Goal: Information Seeking & Learning: Check status

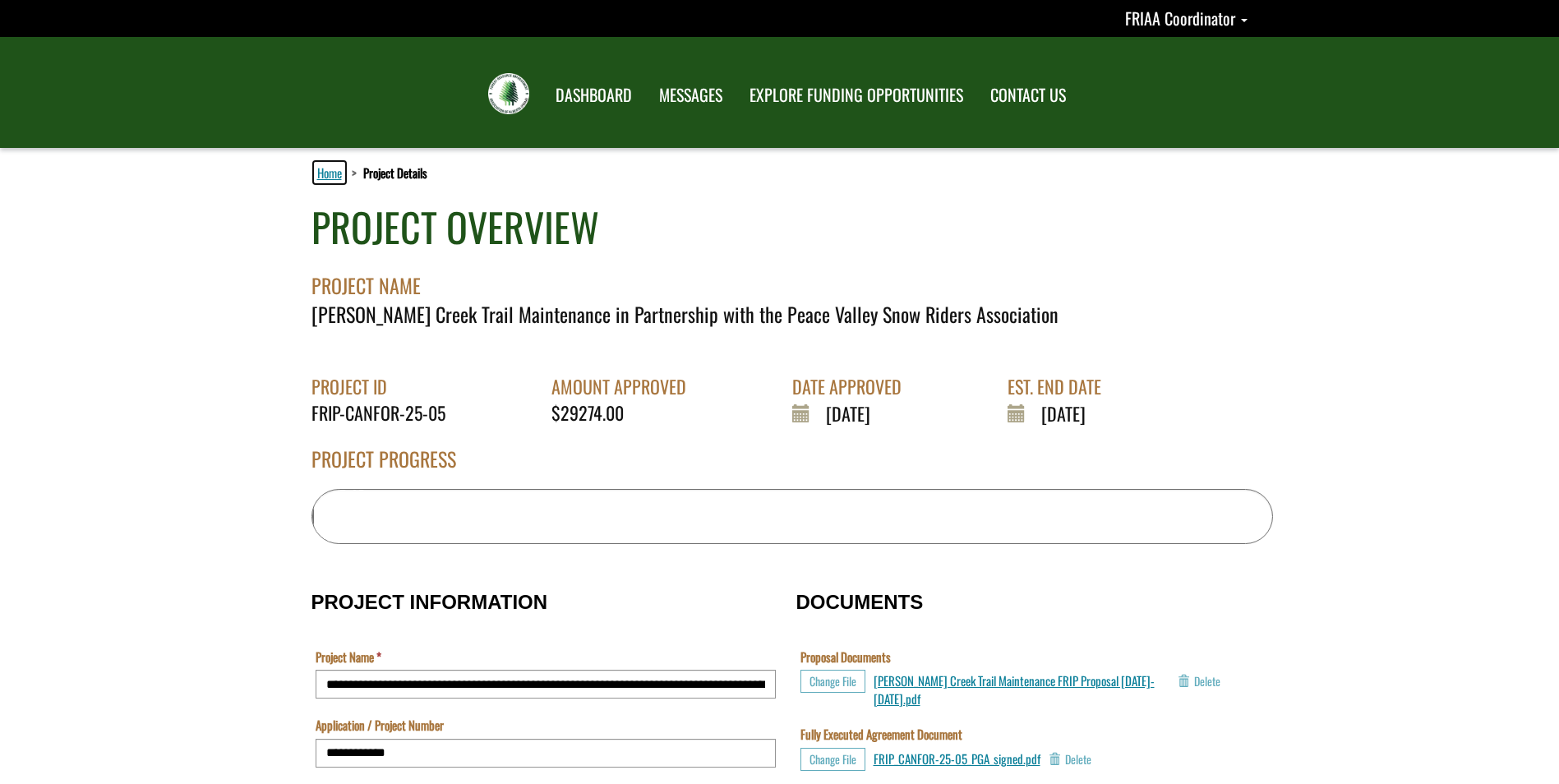
click at [326, 176] on link "Home" at bounding box center [330, 173] width 31 height 22
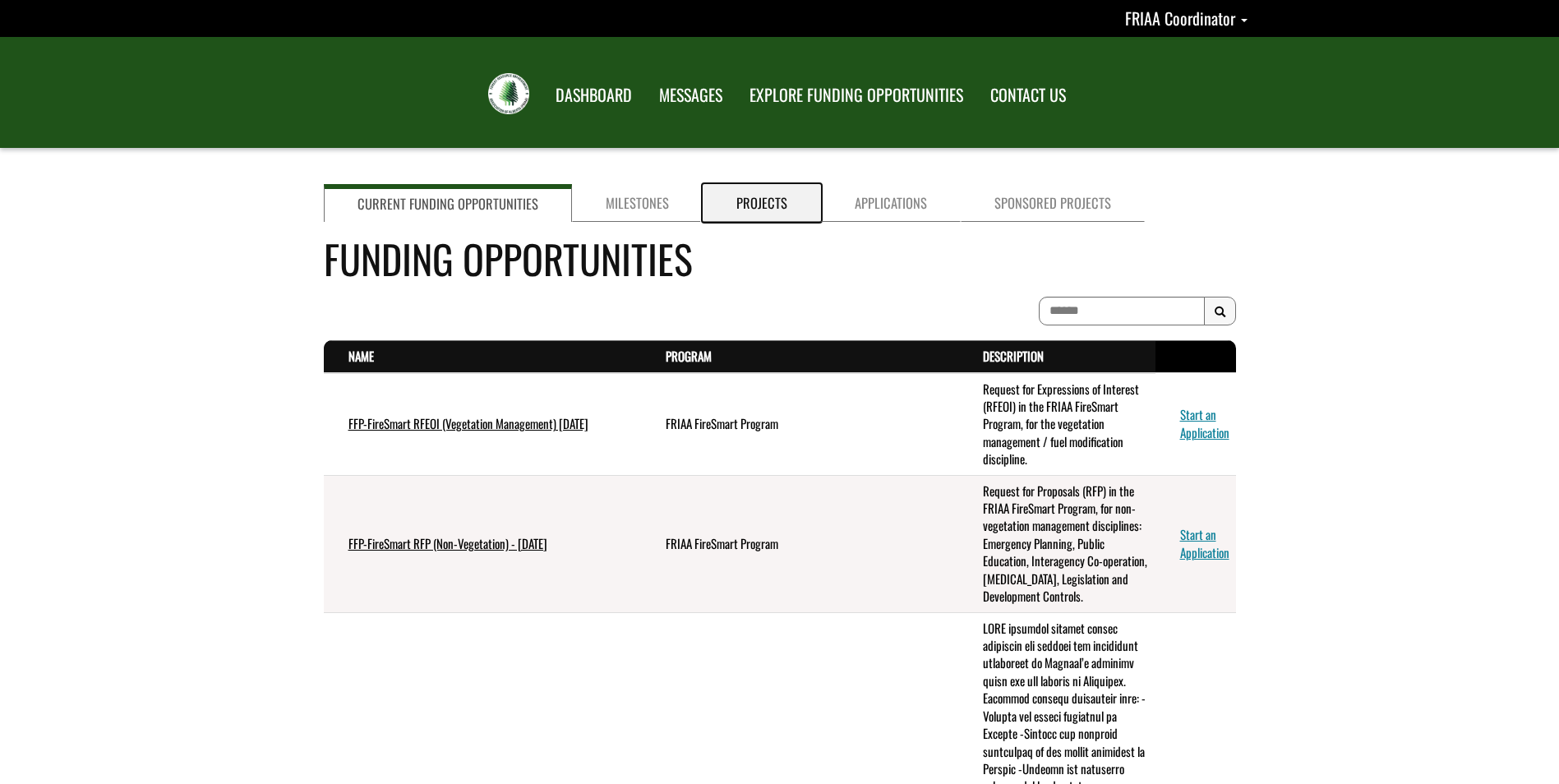
click at [769, 208] on link "Projects" at bounding box center [761, 203] width 119 height 38
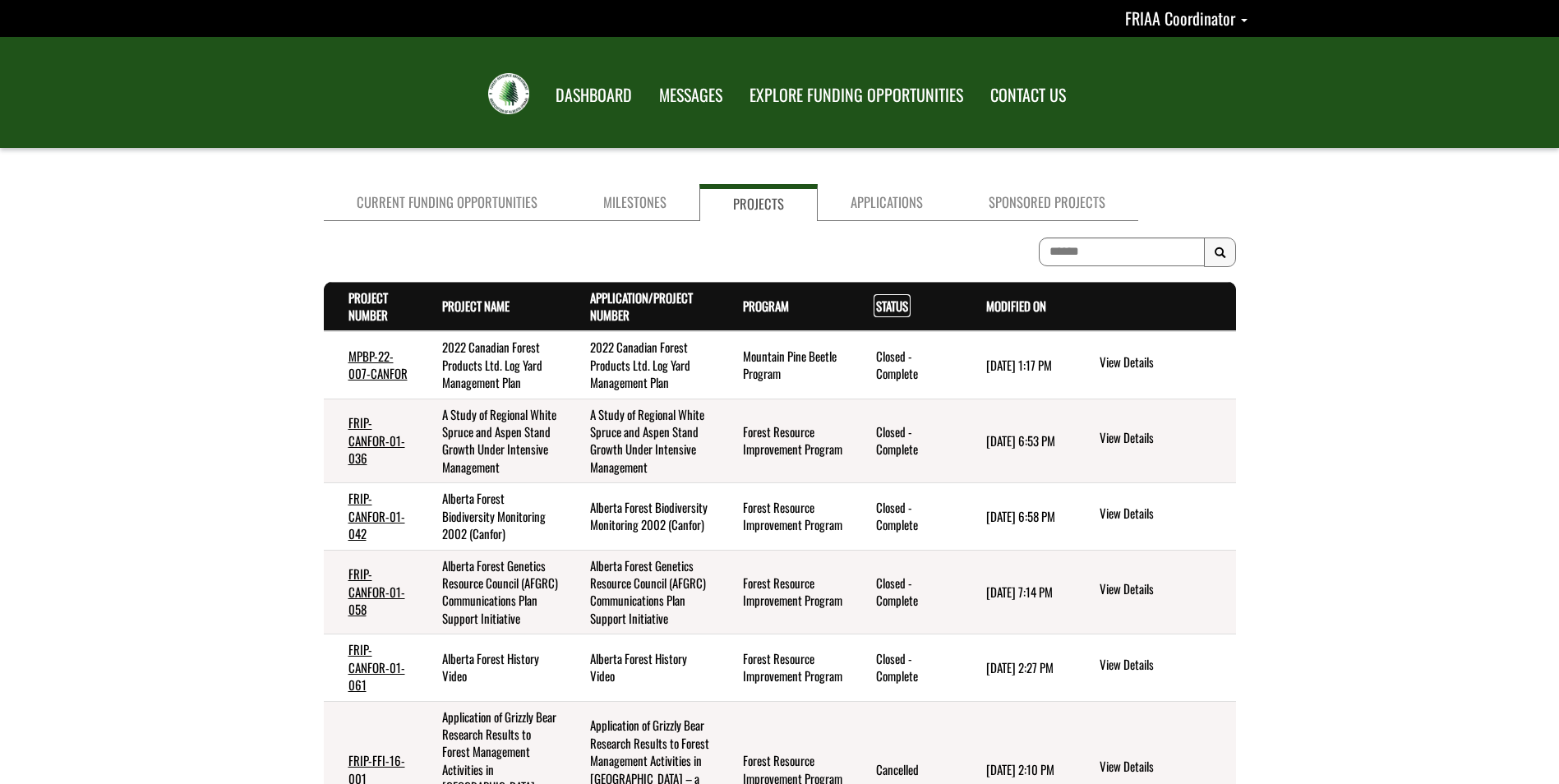
click at [890, 301] on link "Status . sort descending" at bounding box center [892, 306] width 32 height 18
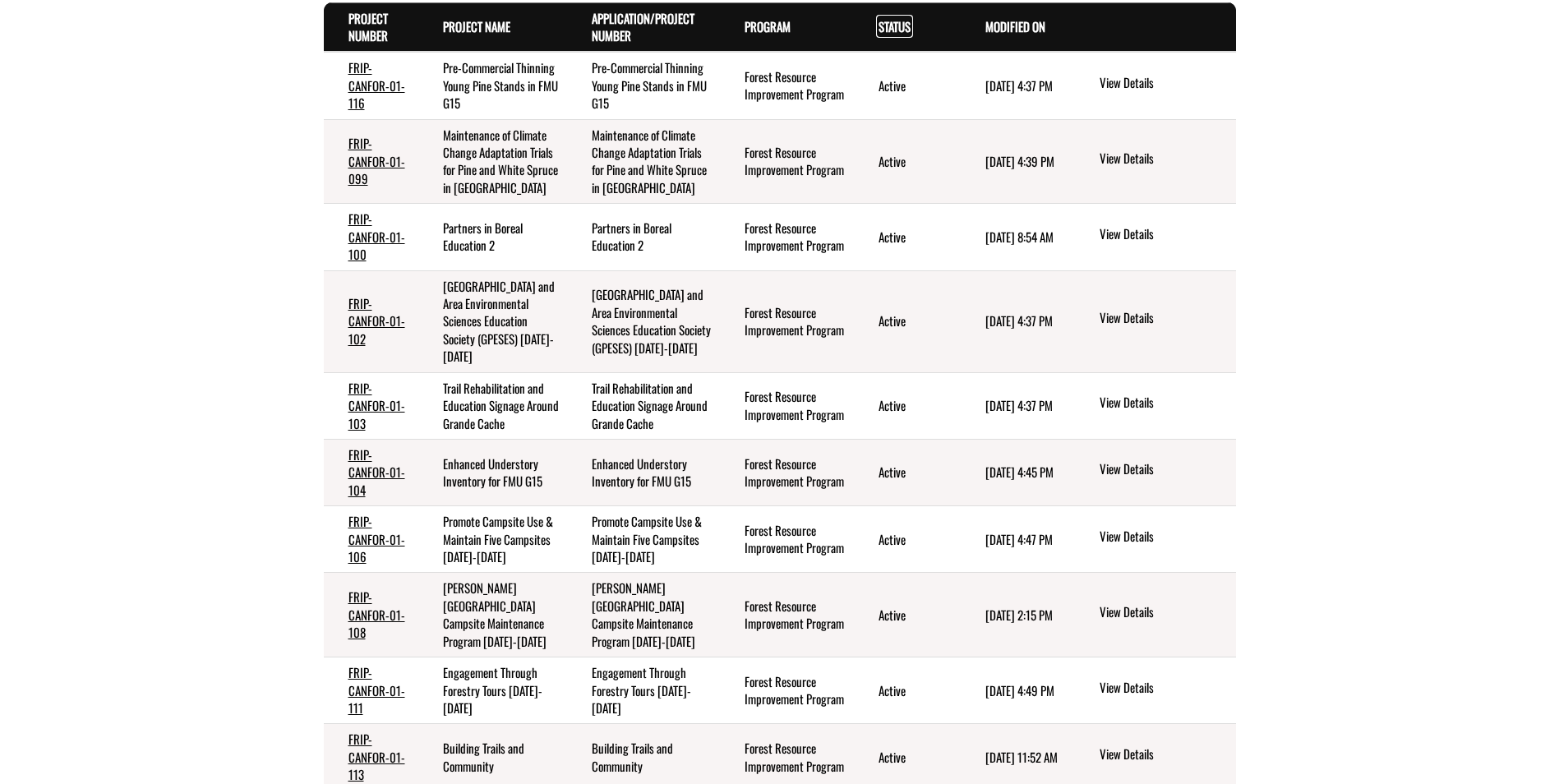
scroll to position [374, 0]
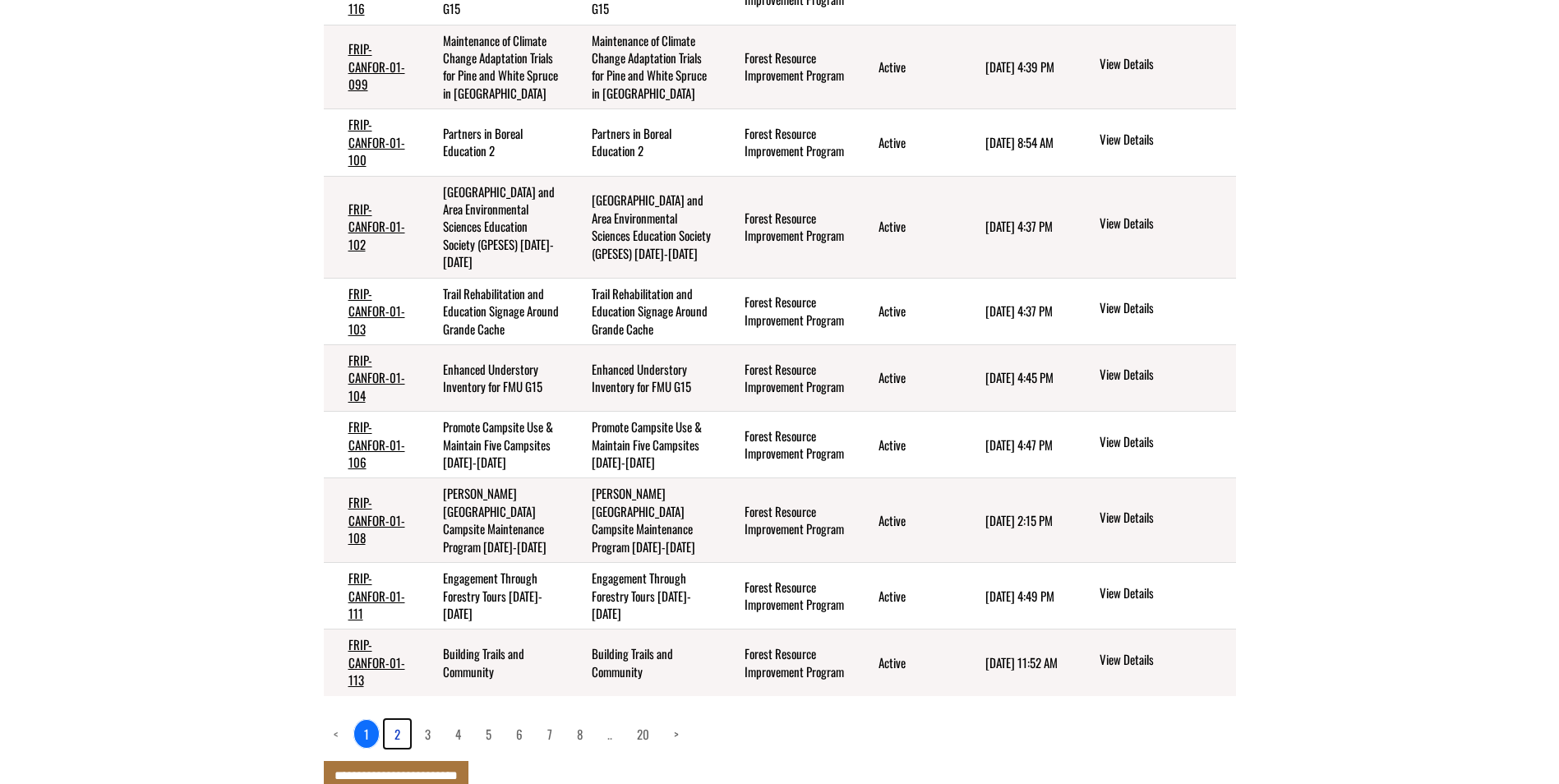
click at [392, 720] on link "2" at bounding box center [397, 733] width 25 height 28
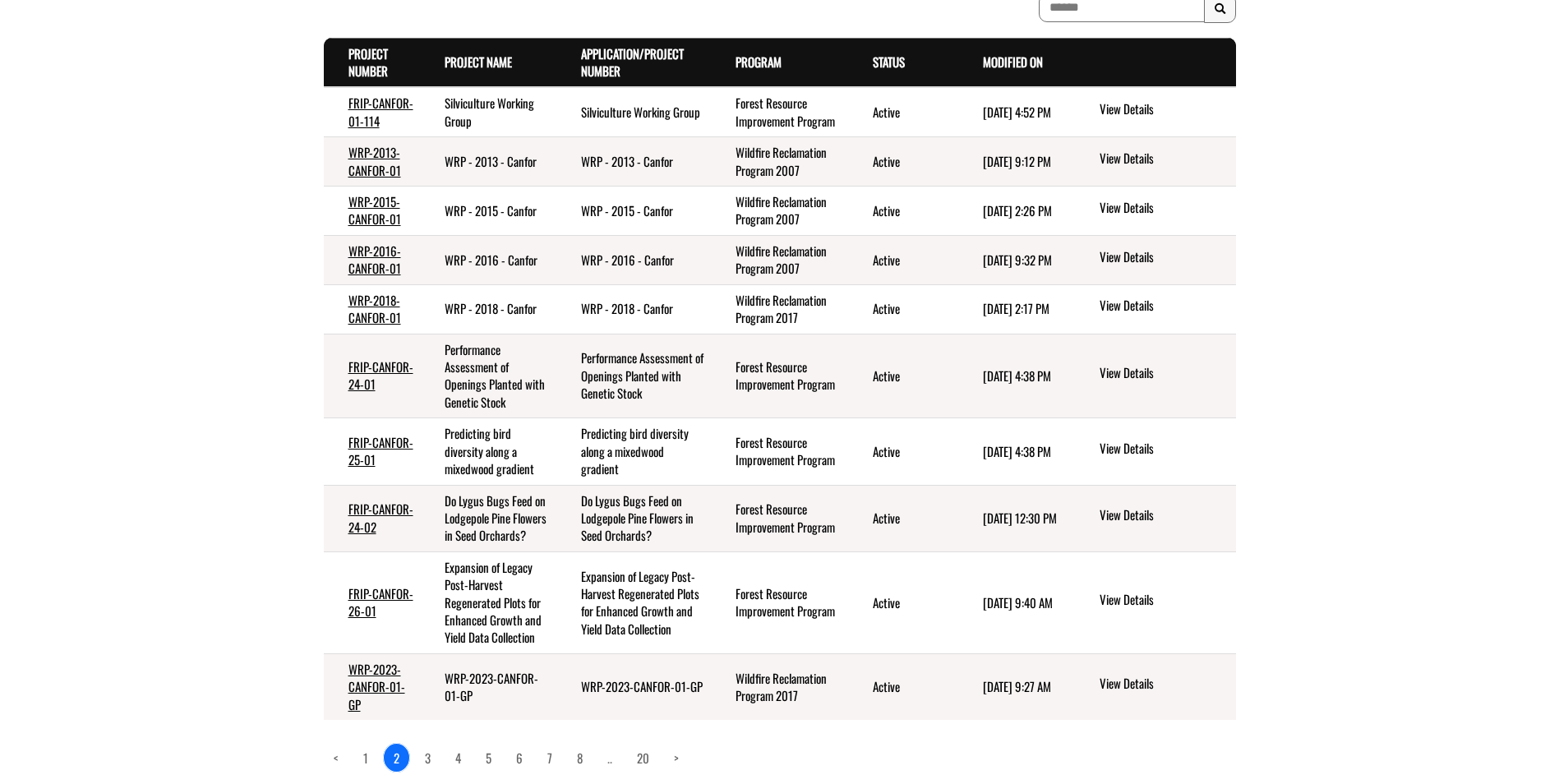
scroll to position [357, 0]
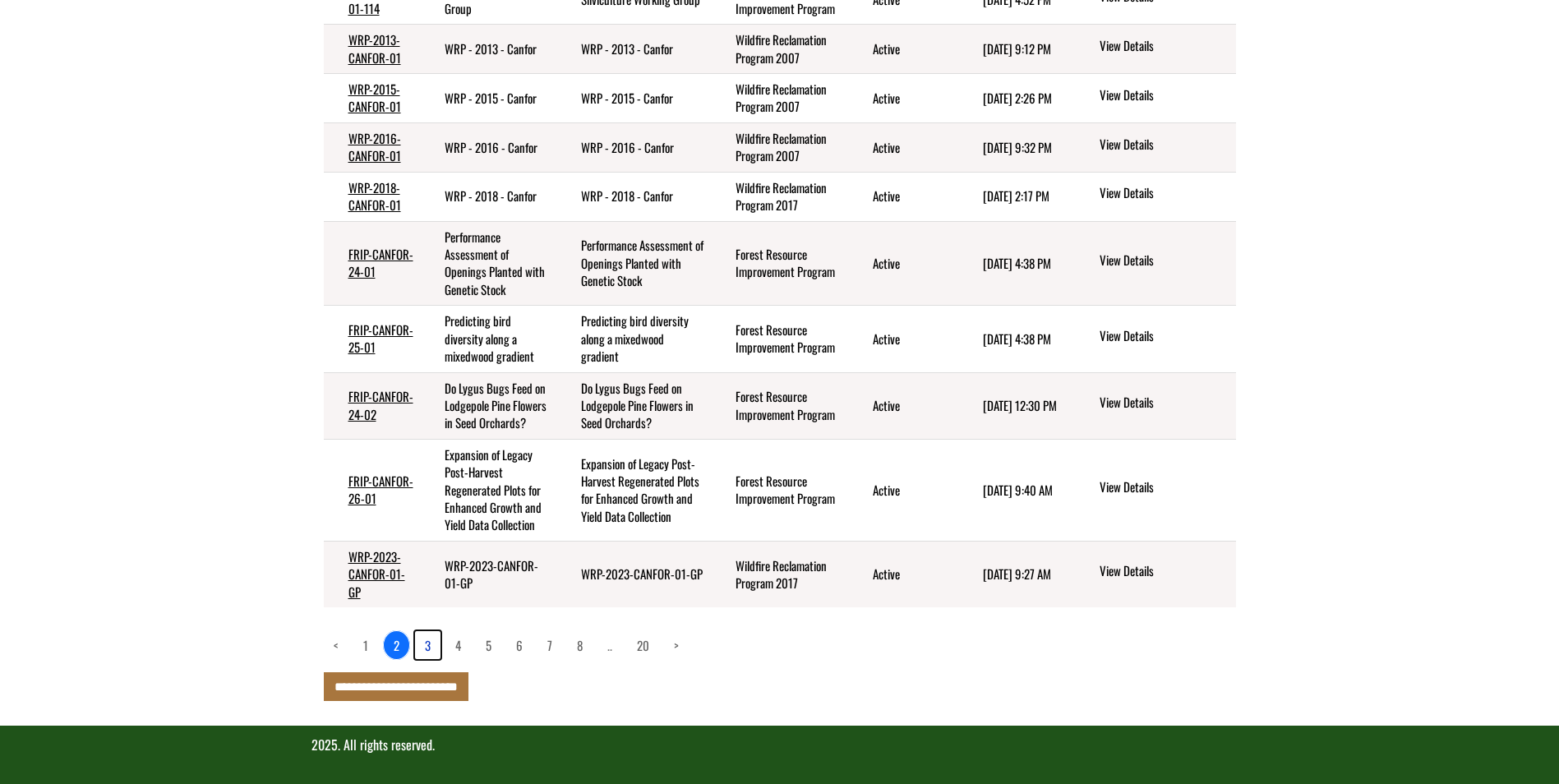
click at [427, 647] on link "3" at bounding box center [427, 645] width 25 height 28
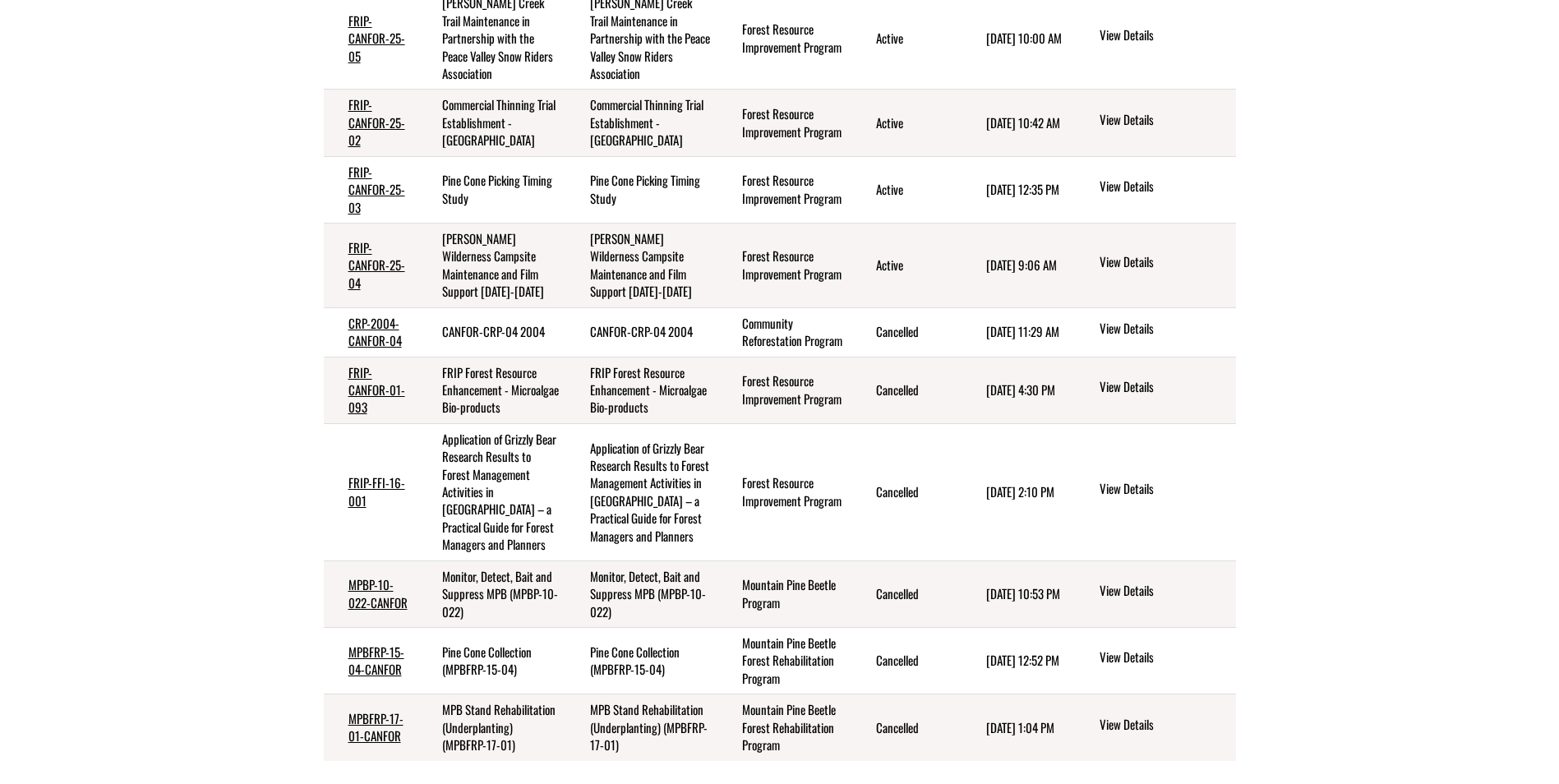
scroll to position [121, 0]
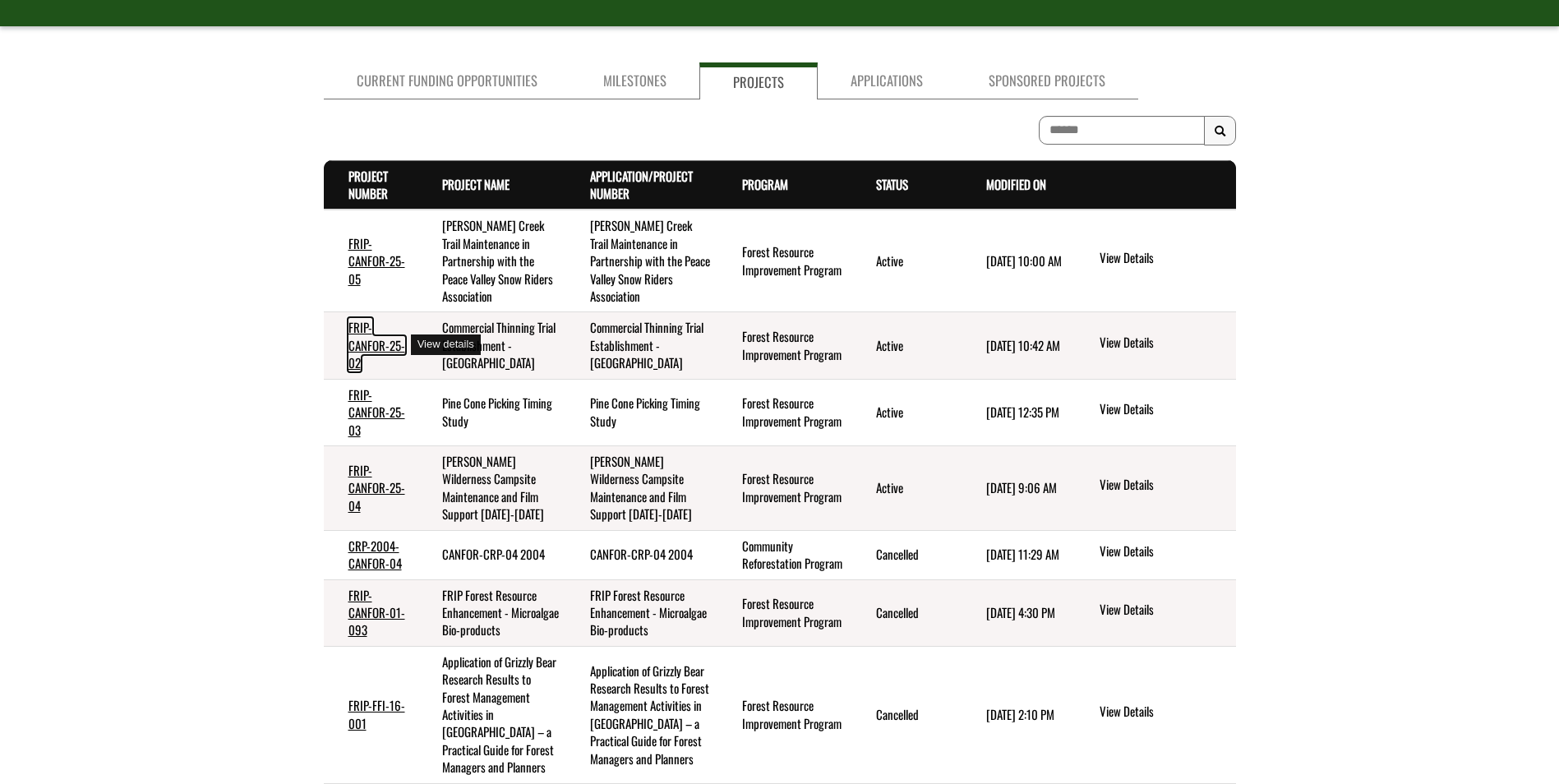
click at [369, 347] on link "FRIP-CANFOR-25-02" at bounding box center [377, 344] width 57 height 53
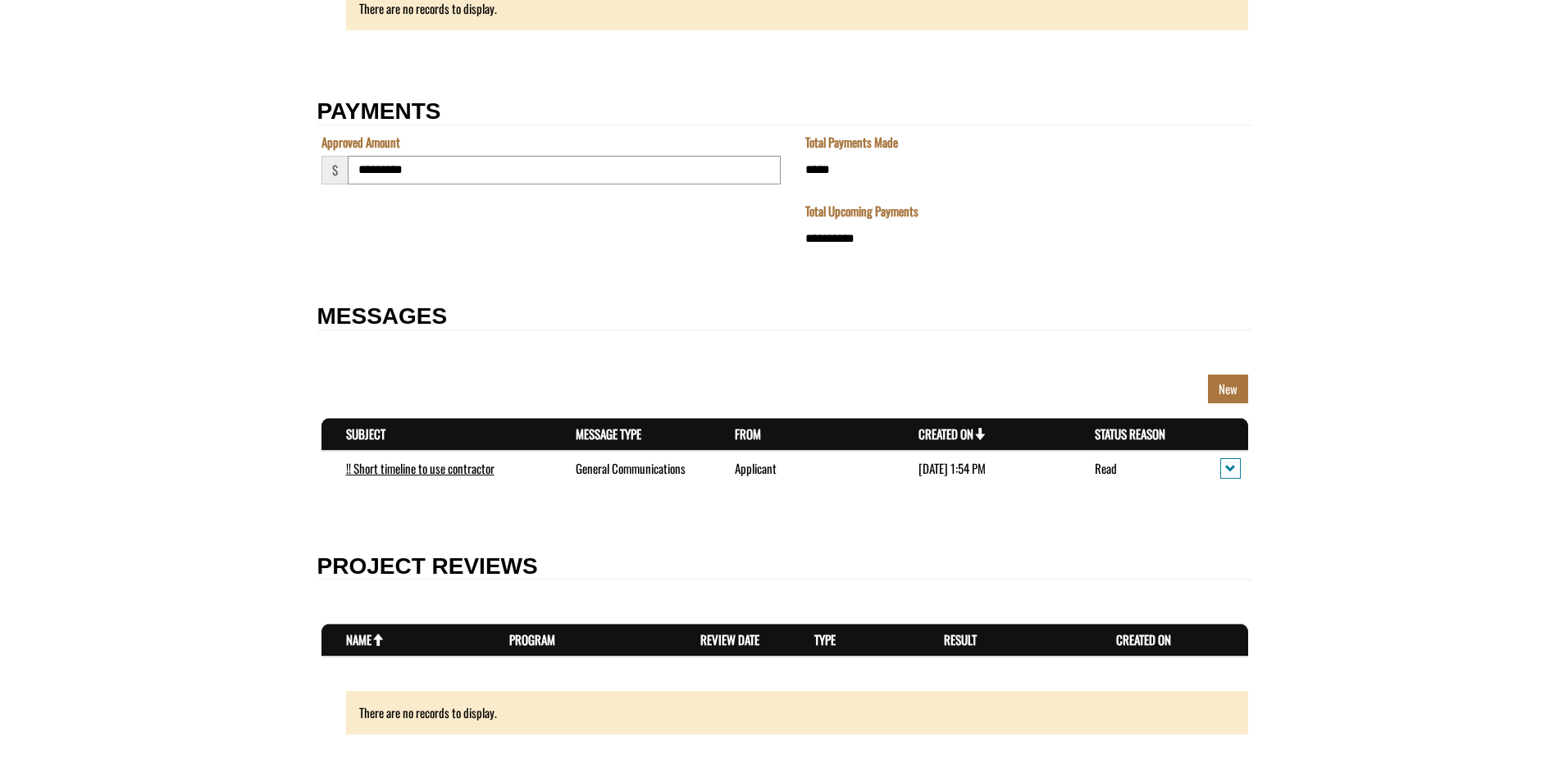
scroll to position [2330, 0]
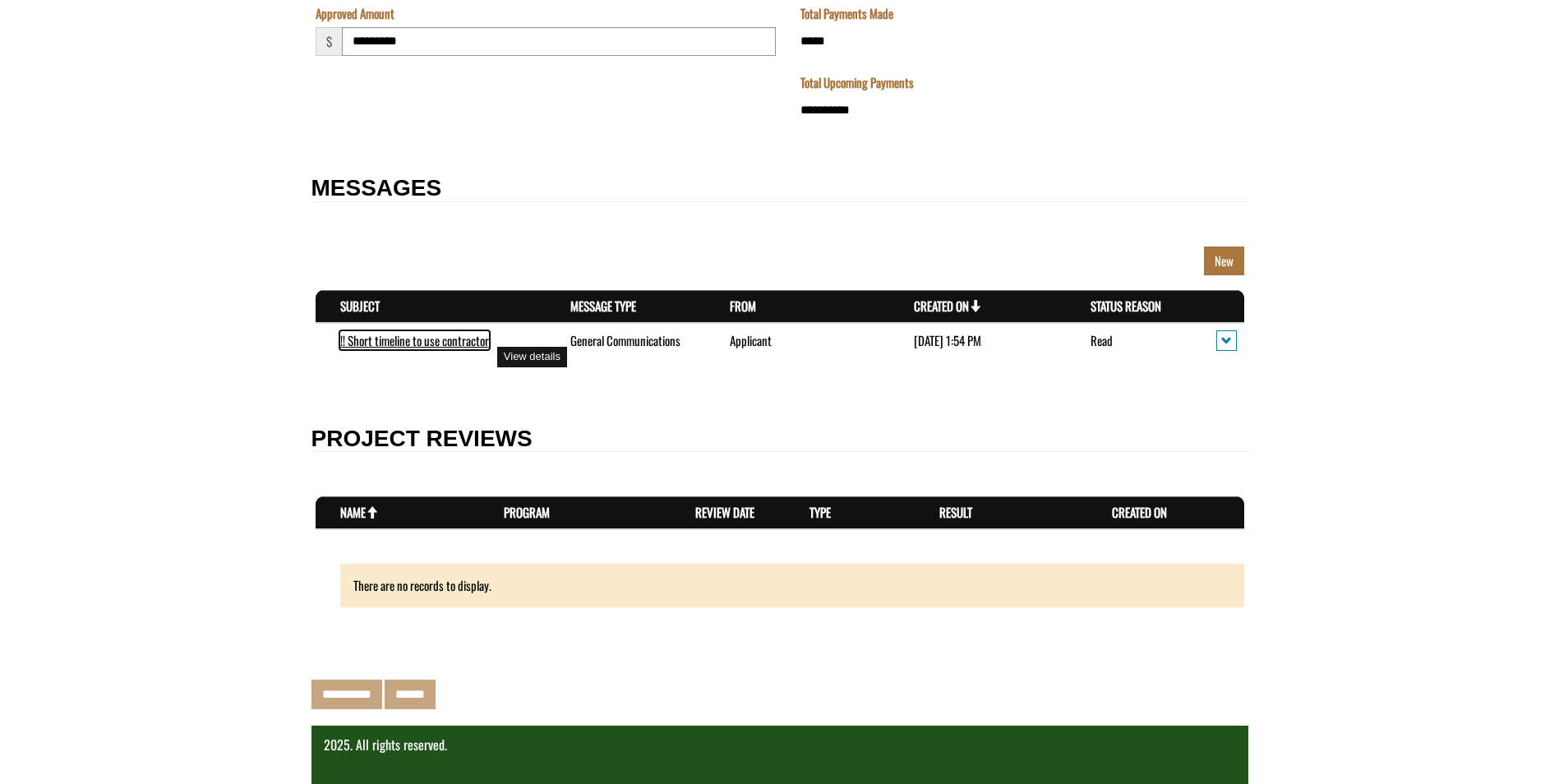
click at [476, 341] on link "!! Short timeline to use contractor" at bounding box center [415, 340] width 148 height 18
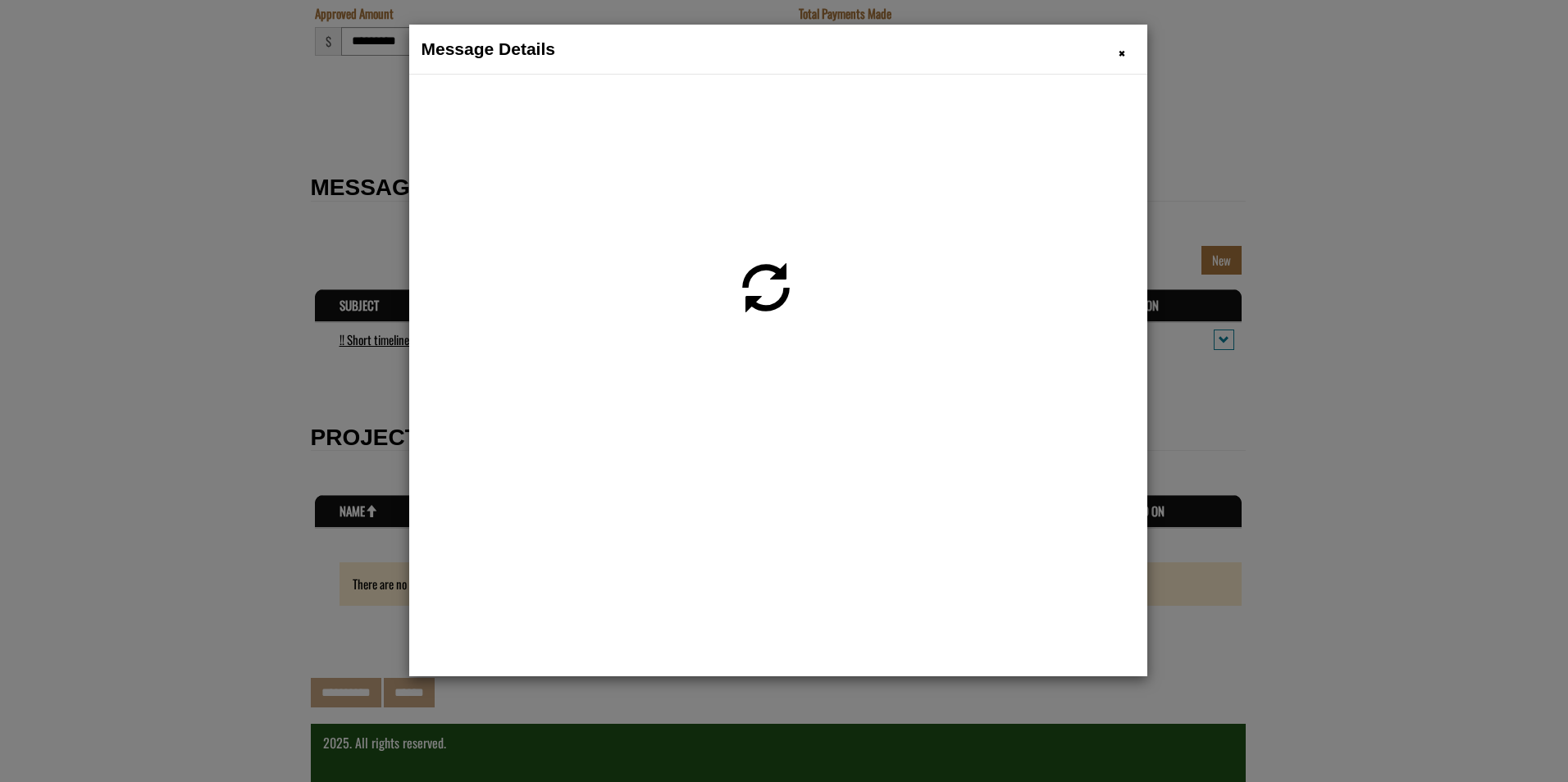
click at [753, 306] on span "!! Short timeline to use contractor dialog" at bounding box center [766, 288] width 49 height 58
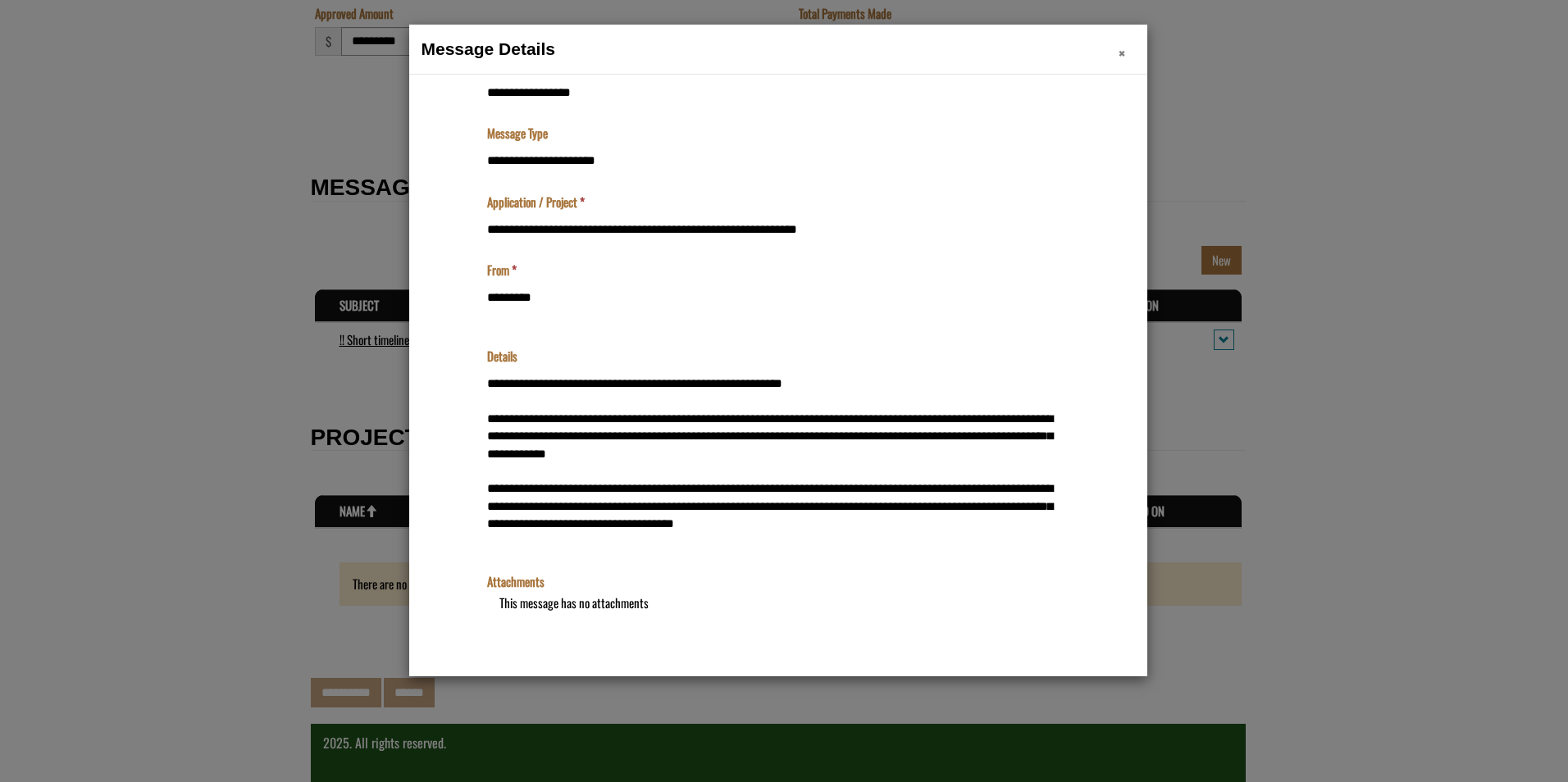
scroll to position [243, 0]
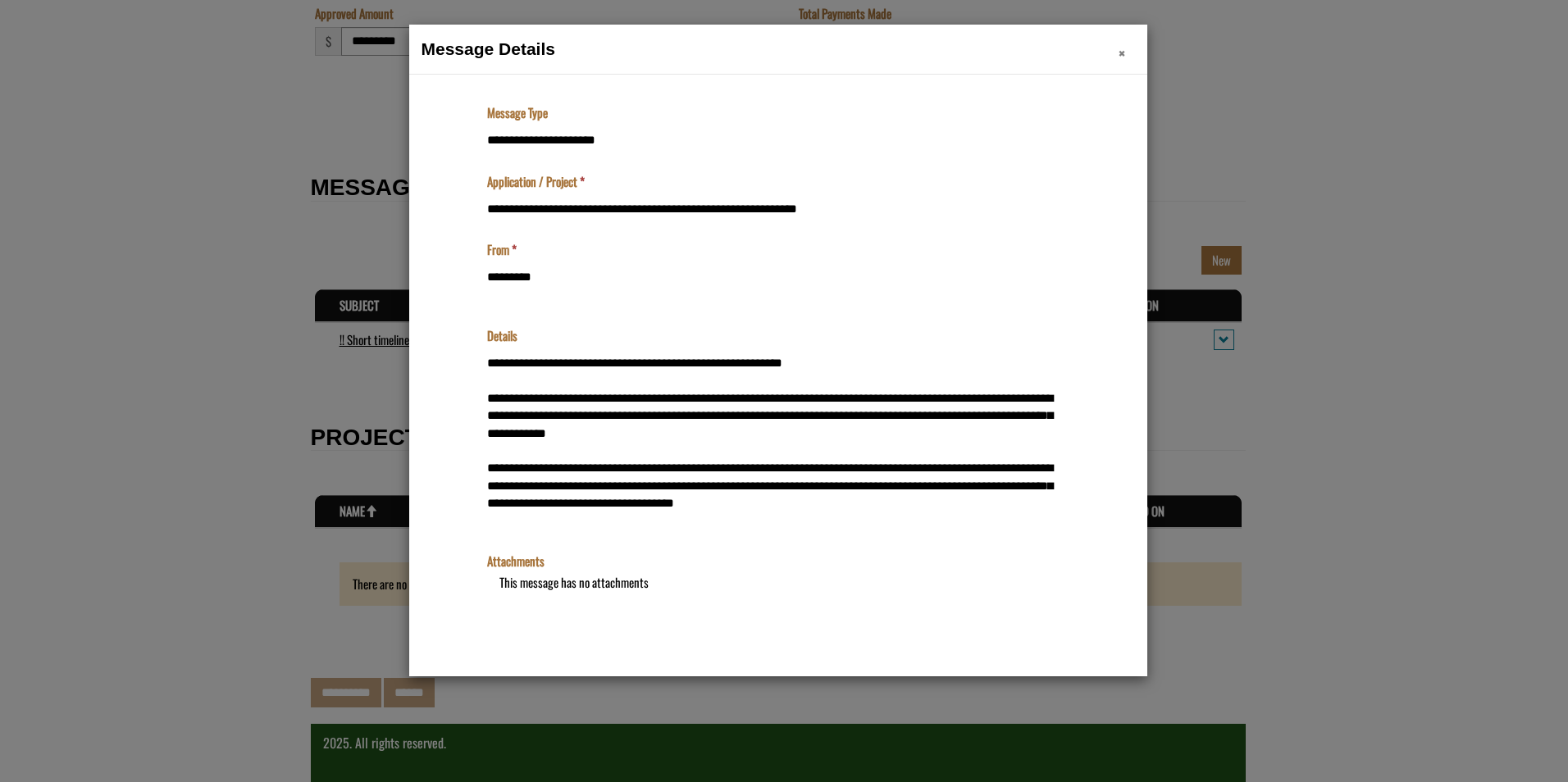
click at [1120, 50] on span "×" at bounding box center [1121, 52] width 6 height 25
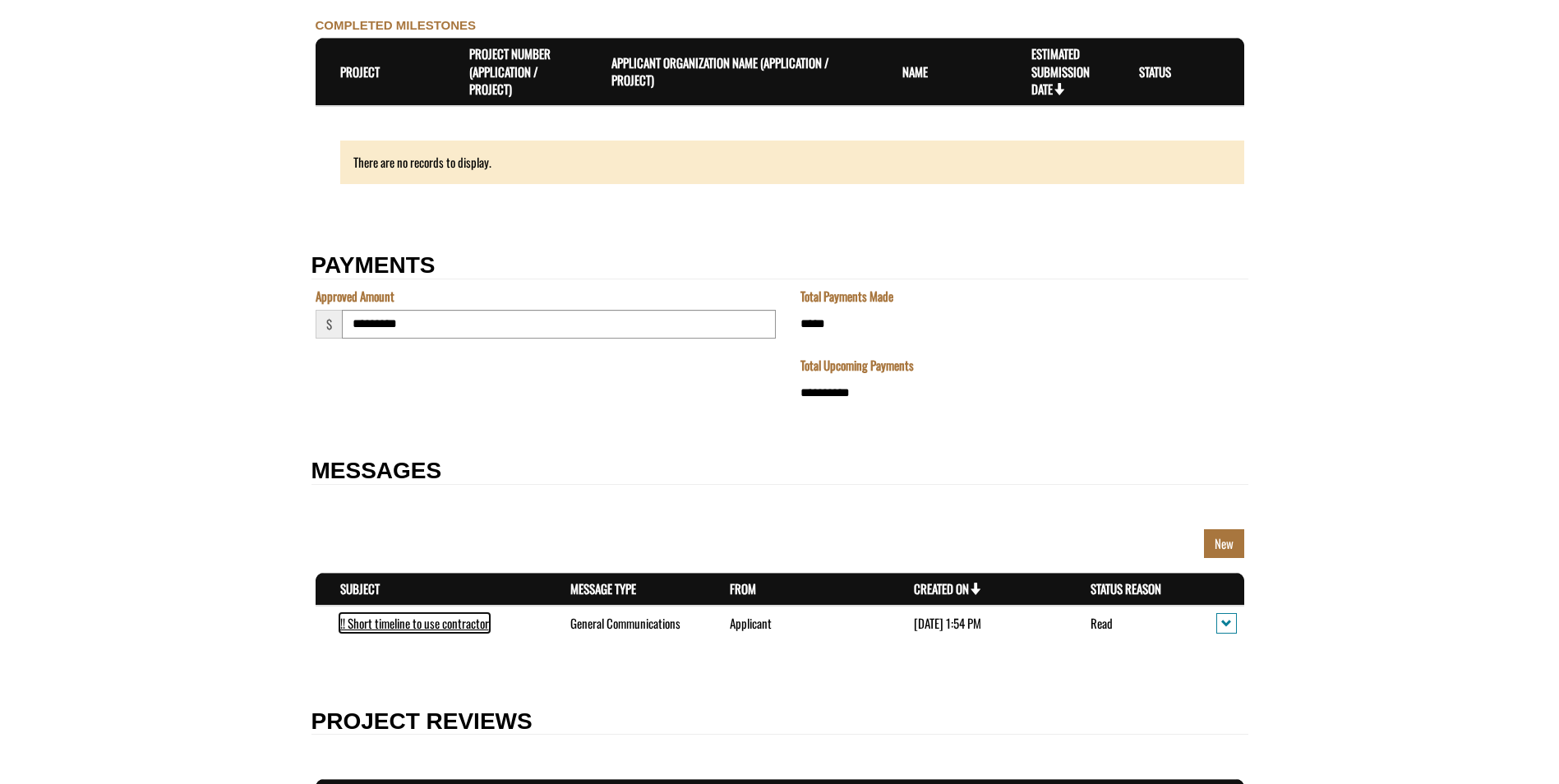
scroll to position [2007, 0]
